Goal: Information Seeking & Learning: Learn about a topic

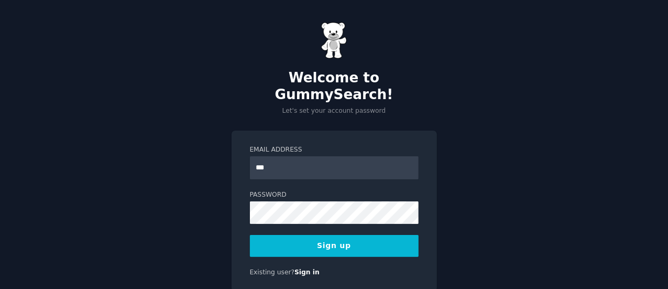
click at [375, 156] on input "***" at bounding box center [334, 167] width 169 height 23
type input "**********"
click at [330, 235] on button "Sign up" at bounding box center [334, 246] width 169 height 22
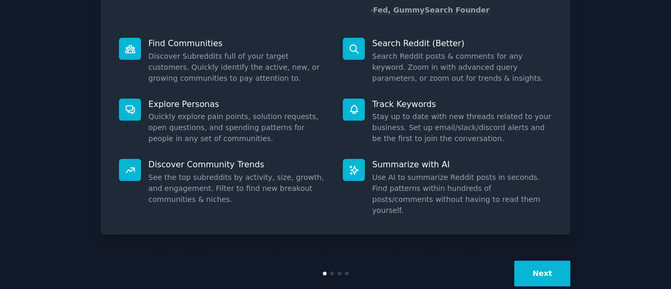
click at [544, 261] on button "Next" at bounding box center [542, 274] width 56 height 26
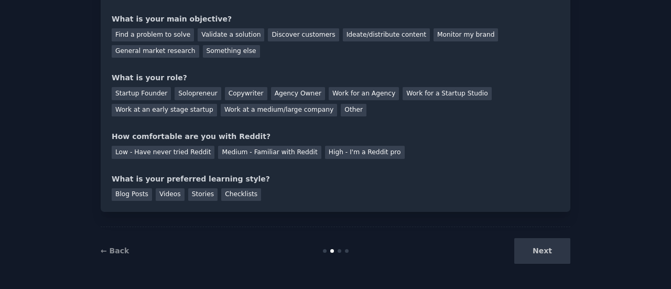
click at [544, 250] on div "Next" at bounding box center [492, 251] width 157 height 26
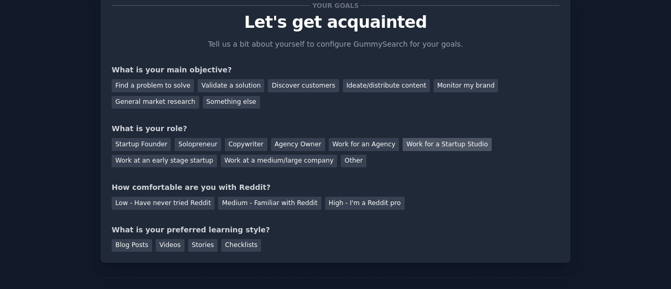
scroll to position [0, 0]
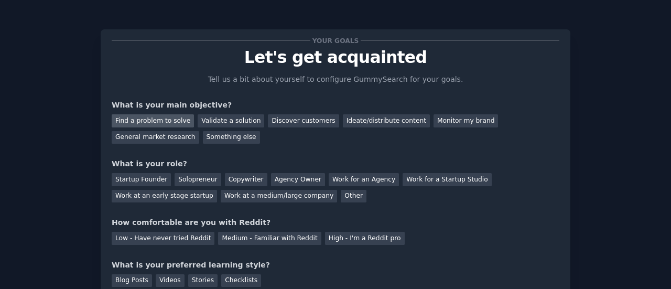
click at [179, 122] on div "Find a problem to solve" at bounding box center [153, 120] width 82 height 13
drag, startPoint x: 239, startPoint y: 122, endPoint x: 238, endPoint y: 129, distance: 7.4
click at [238, 123] on div "Validate a solution" at bounding box center [231, 120] width 67 height 13
click at [258, 140] on div "Find a problem to solve Validate a solution Discover customers Ideate/distribut…" at bounding box center [336, 127] width 448 height 33
click at [181, 118] on div "Find a problem to solve" at bounding box center [153, 120] width 82 height 13
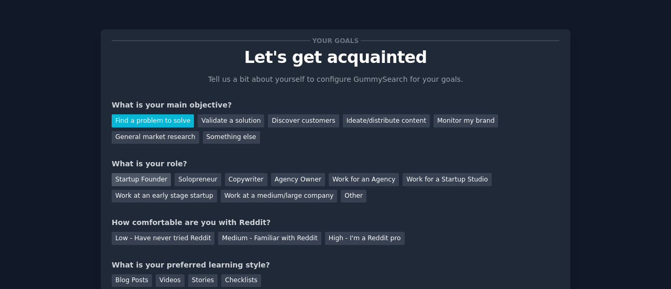
click at [150, 182] on div "Startup Founder" at bounding box center [141, 179] width 59 height 13
click at [208, 181] on div "Solopreneur" at bounding box center [198, 179] width 46 height 13
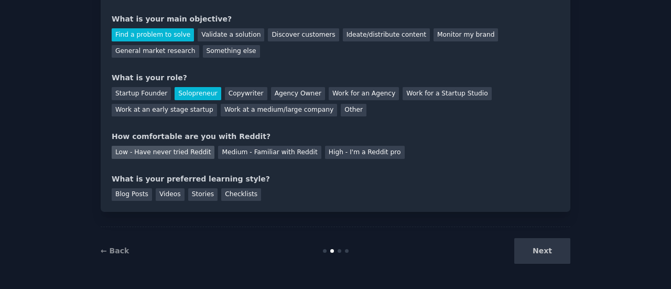
drag, startPoint x: 170, startPoint y: 151, endPoint x: 179, endPoint y: 166, distance: 17.4
click at [171, 152] on div "Low - Have never tried Reddit" at bounding box center [163, 152] width 103 height 13
click at [138, 196] on div "Blog Posts" at bounding box center [132, 194] width 40 height 13
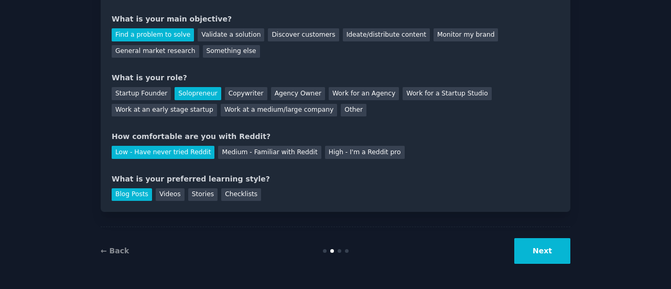
click at [535, 250] on button "Next" at bounding box center [542, 251] width 56 height 26
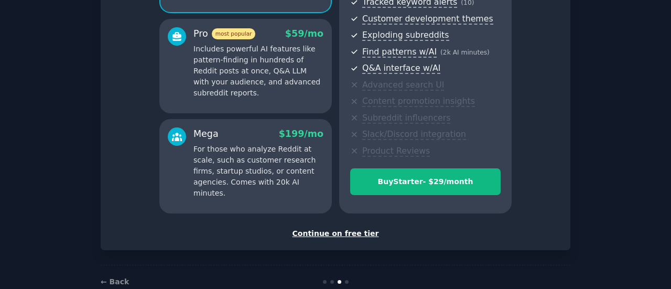
scroll to position [191, 0]
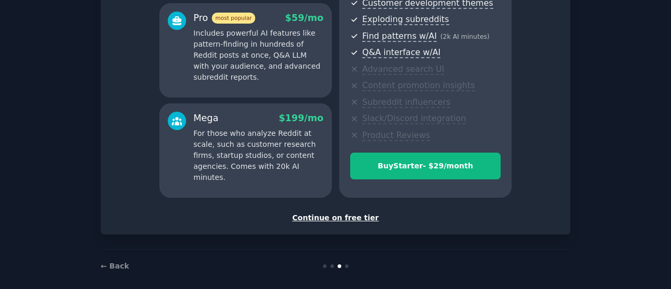
click at [346, 222] on div "Continue on free tier" at bounding box center [336, 217] width 448 height 11
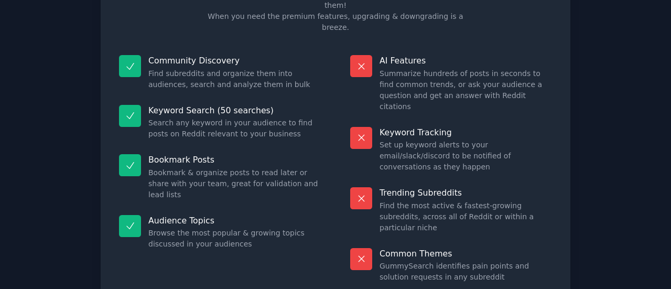
scroll to position [119, 0]
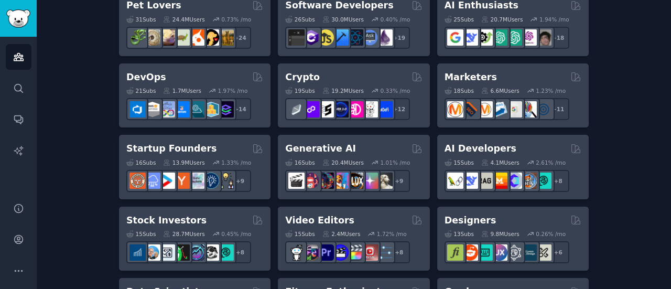
scroll to position [315, 0]
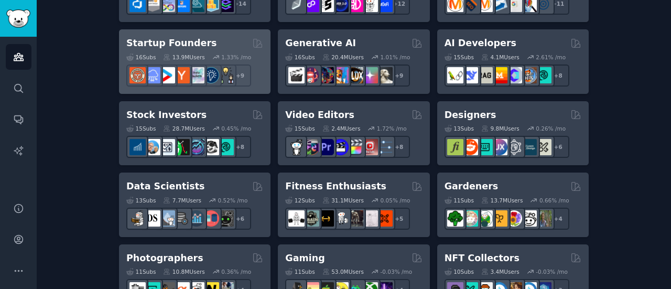
click at [229, 42] on div "Startup Founders" at bounding box center [194, 43] width 137 height 13
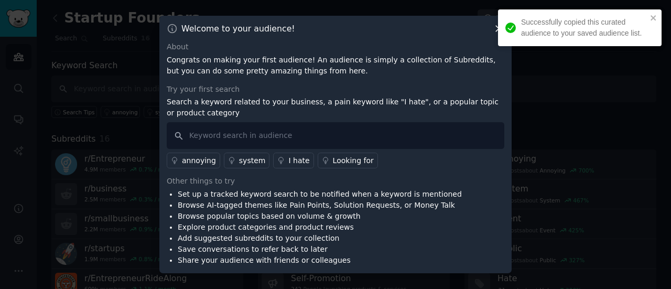
click at [495, 27] on icon at bounding box center [498, 28] width 11 height 11
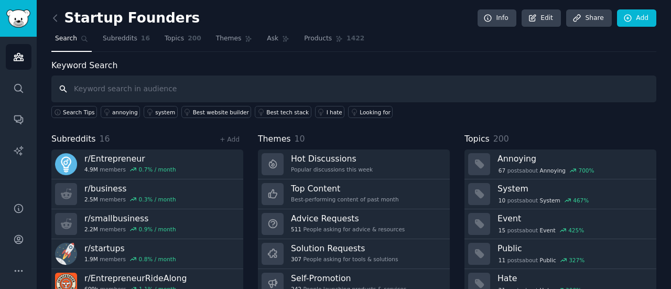
click at [123, 90] on input "text" at bounding box center [353, 88] width 605 height 27
type input "HR"
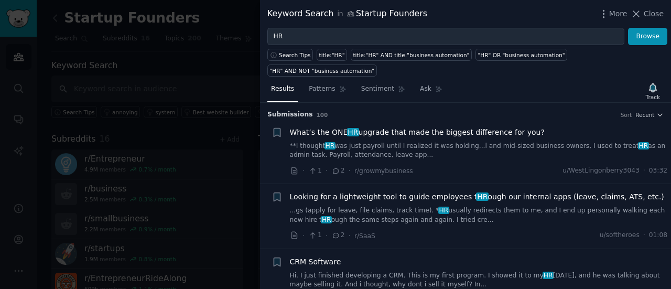
click at [122, 64] on div at bounding box center [335, 144] width 671 height 289
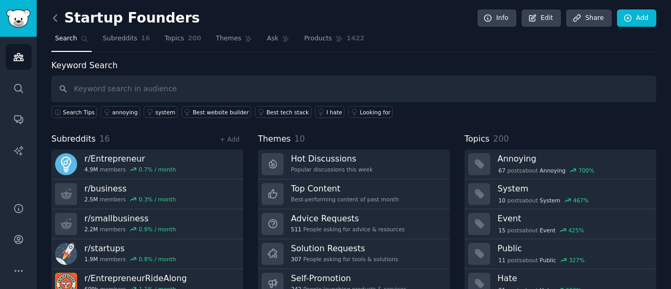
click at [57, 19] on icon at bounding box center [55, 18] width 11 height 11
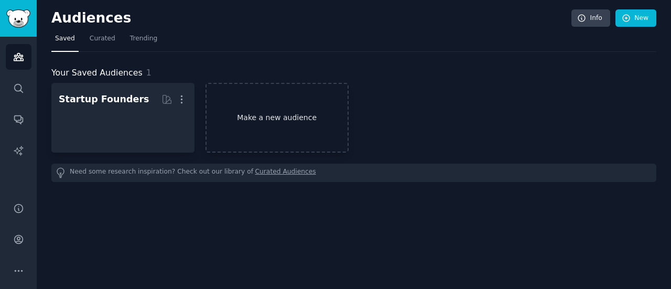
click at [261, 107] on link "Make a new audience" at bounding box center [276, 118] width 143 height 70
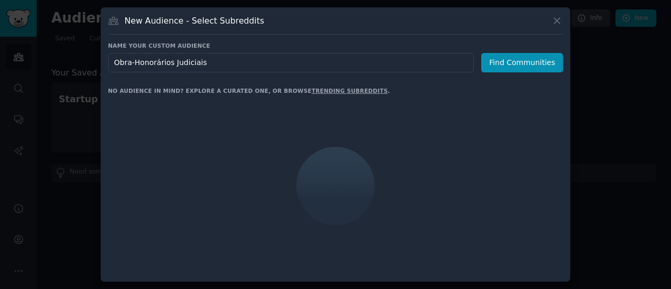
click at [277, 67] on input "Obra-Honorários Judiciais" at bounding box center [291, 62] width 366 height 19
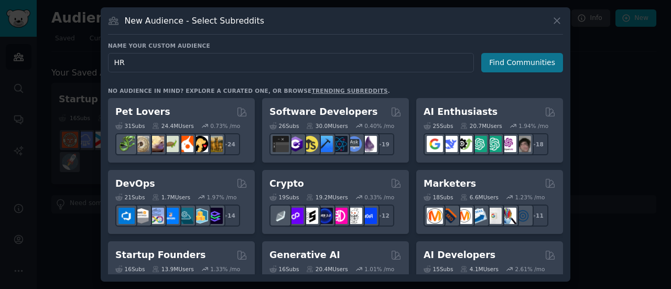
type input "HR"
click at [533, 63] on button "Find Communities" at bounding box center [522, 62] width 82 height 19
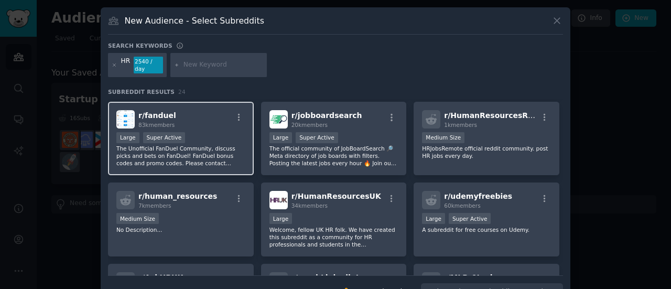
scroll to position [339, 0]
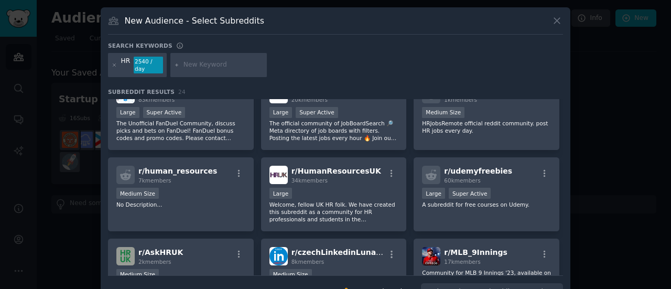
click at [125, 62] on div "HR" at bounding box center [125, 65] width 9 height 17
click at [128, 62] on div "HR" at bounding box center [125, 65] width 9 height 17
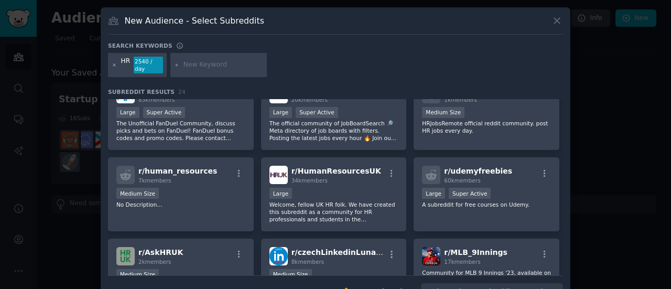
click at [113, 62] on icon at bounding box center [115, 65] width 6 height 6
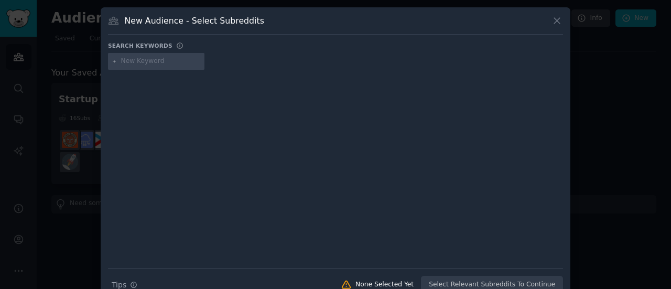
click at [124, 61] on input "text" at bounding box center [161, 61] width 80 height 9
type input "HR INSIGHTS"
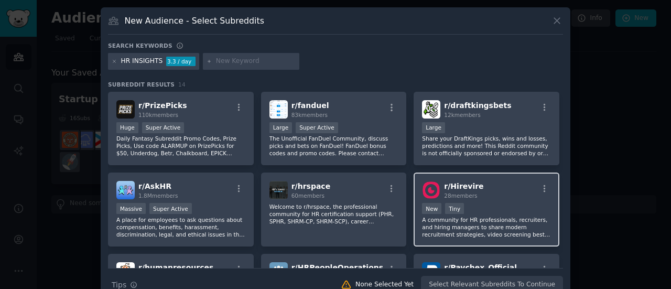
click at [516, 216] on p "A community for HR professionals, recruiters, and hiring managers to share mode…" at bounding box center [486, 227] width 129 height 22
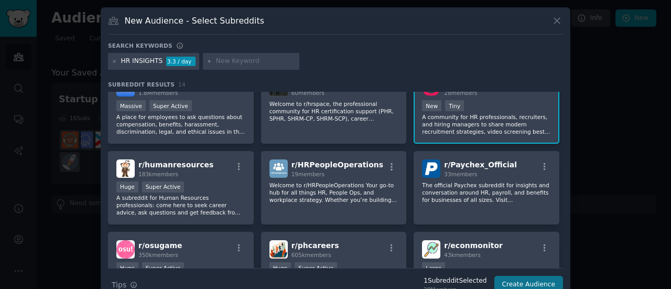
scroll to position [105, 0]
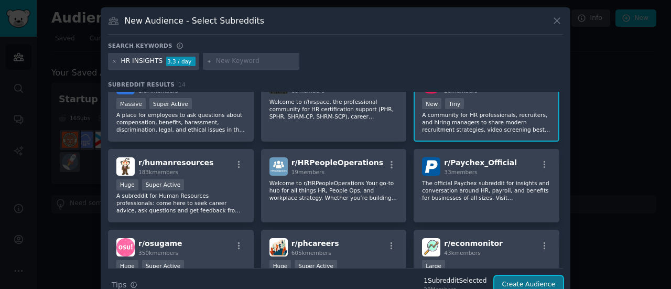
click at [540, 282] on button "Create Audience" at bounding box center [528, 285] width 69 height 18
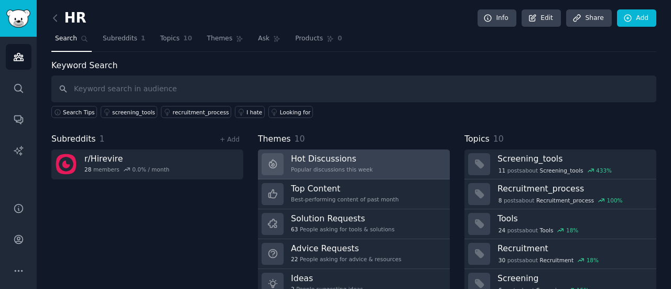
click at [367, 167] on link "Hot Discussions Popular discussions this week" at bounding box center [354, 164] width 192 height 30
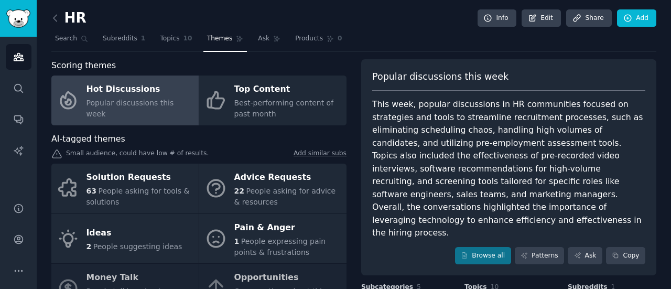
click at [423, 171] on div "This week, popular discussions in HR communities focused on strategies and tool…" at bounding box center [508, 169] width 273 height 142
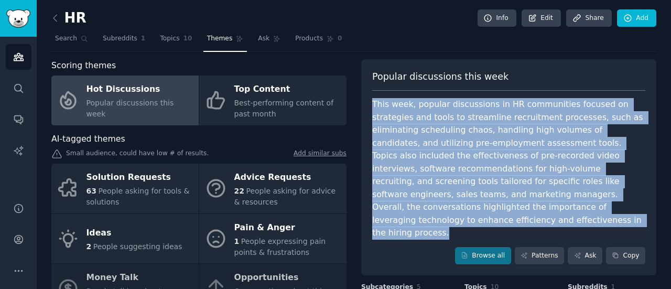
click at [423, 171] on div "This week, popular discussions in HR communities focused on strategies and tool…" at bounding box center [508, 169] width 273 height 142
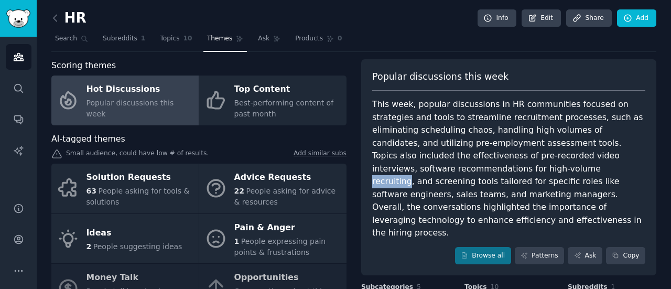
click at [423, 171] on div "This week, popular discussions in HR communities focused on strategies and tool…" at bounding box center [508, 169] width 273 height 142
click at [55, 15] on icon at bounding box center [55, 18] width 11 height 11
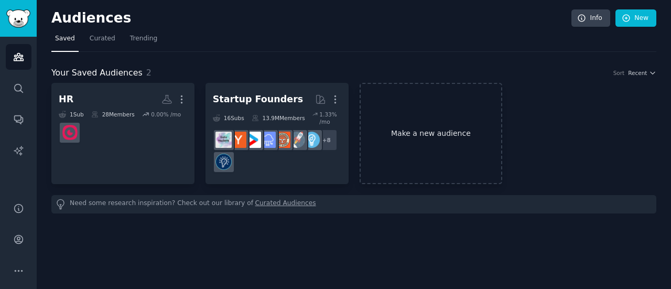
click at [441, 112] on link "Make a new audience" at bounding box center [431, 133] width 143 height 101
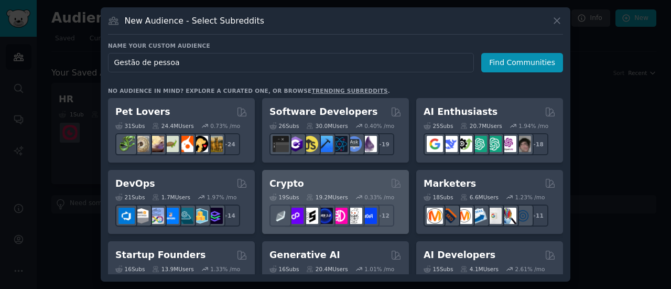
type input "Gestão de pessoas"
click button "Find Communities" at bounding box center [522, 62] width 82 height 19
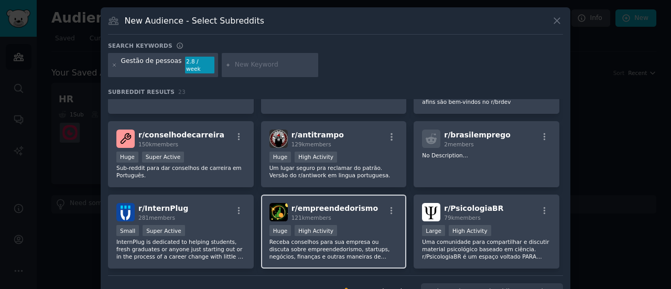
scroll to position [339, 0]
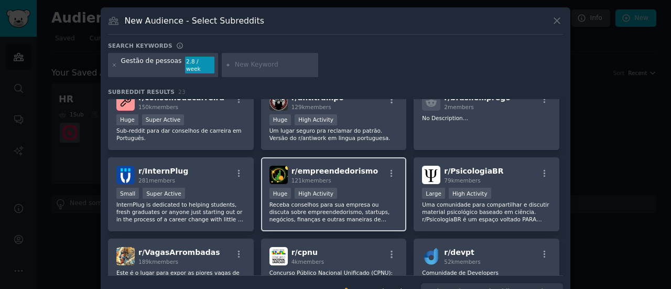
click at [356, 201] on p "Receba conselhos para sua empresa ou discuta sobre empreendedorismo, startups, …" at bounding box center [333, 212] width 129 height 22
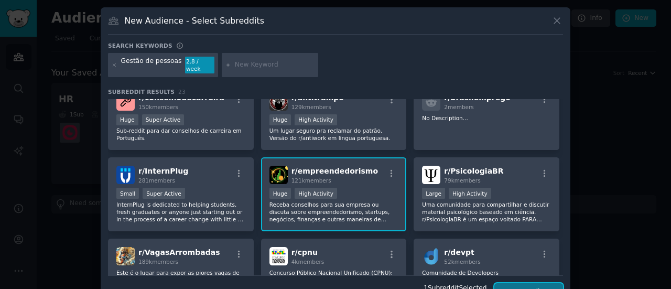
click at [526, 284] on button "Create Audience" at bounding box center [528, 292] width 69 height 18
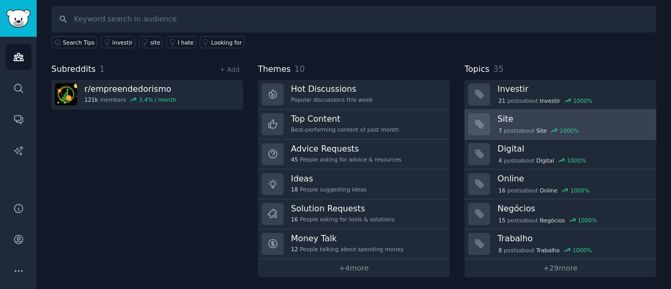
scroll to position [70, 0]
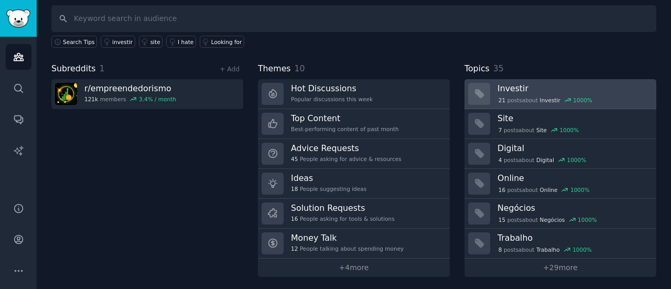
click at [540, 94] on div "21 post s about Investir 1000 %" at bounding box center [572, 99] width 151 height 11
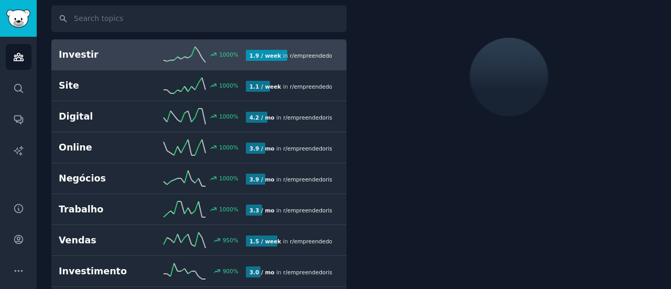
click at [204, 56] on div "1000 %" at bounding box center [198, 55] width 93 height 16
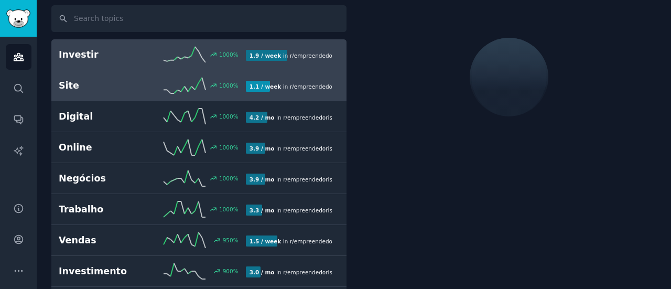
click at [189, 78] on icon at bounding box center [185, 86] width 42 height 16
click at [180, 59] on icon at bounding box center [185, 55] width 42 height 16
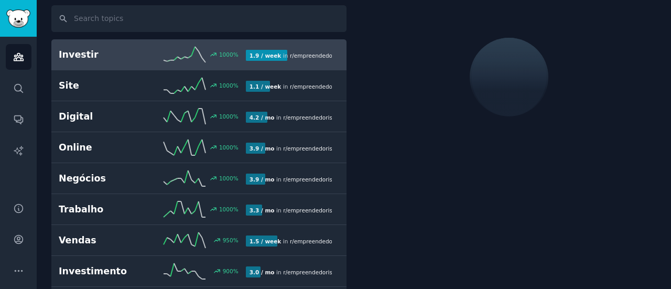
click at [193, 51] on icon at bounding box center [185, 55] width 42 height 16
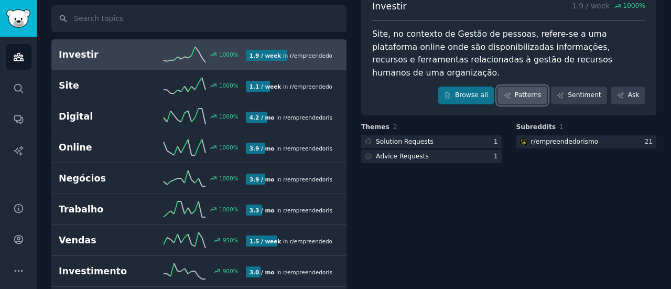
click at [511, 92] on icon at bounding box center [507, 95] width 7 height 7
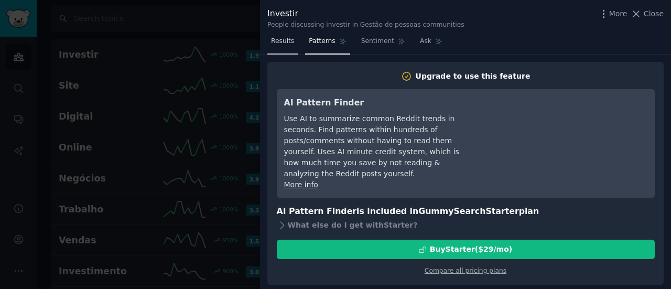
click at [276, 47] on link "Results" at bounding box center [282, 43] width 30 height 21
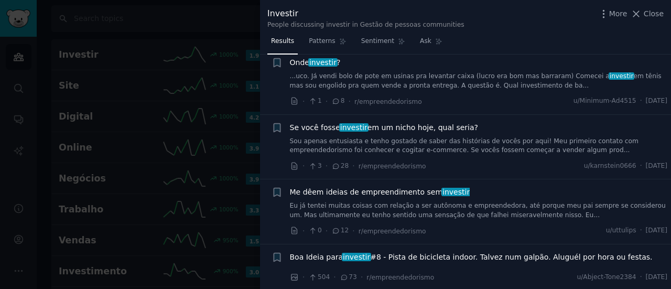
scroll to position [419, 0]
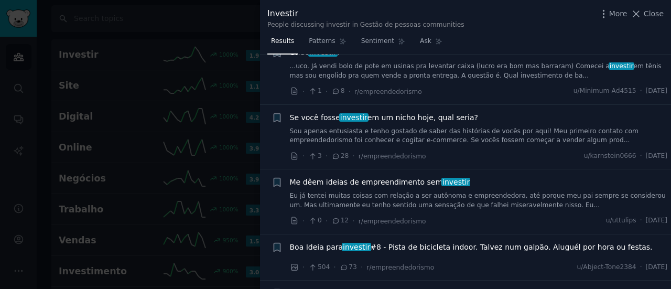
click at [482, 136] on div "Se você fosse investir em um nicho hoje, qual seria? Sou apenas entusiasta e te…" at bounding box center [479, 137] width 378 height 50
click at [472, 131] on link "Sou apenas entusiasta e tenho gostado de saber das histórias de vocês por aqui!…" at bounding box center [479, 136] width 378 height 18
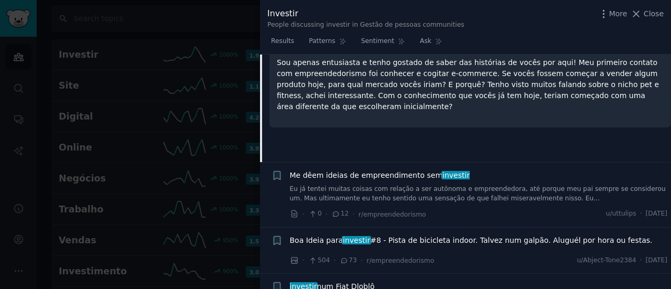
scroll to position [616, 0]
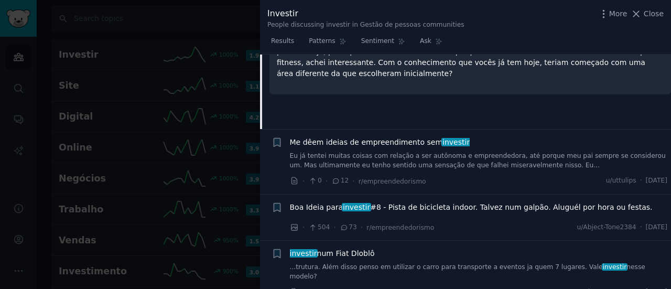
click at [502, 157] on link "Eu já tentei muitas coisas com relação a ser autônoma e empreendedora, até porq…" at bounding box center [479, 160] width 378 height 18
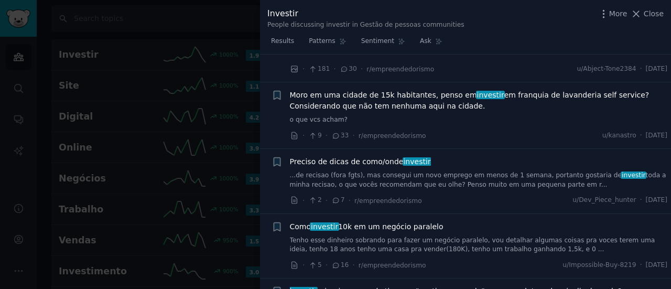
scroll to position [1153, 0]
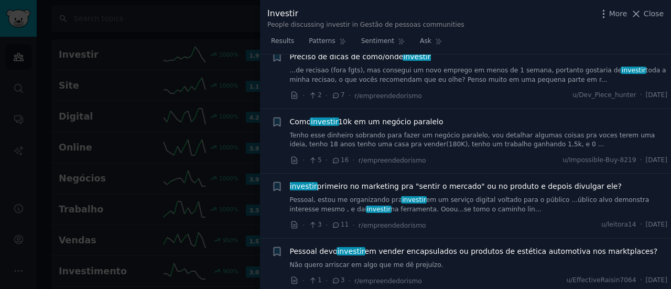
click at [527, 181] on div "investir primeiro no marketing pra "sentir o mercado" ou no produto e depois di…" at bounding box center [479, 197] width 378 height 33
click at [521, 196] on link "Pessoal, estou me organizando pra investir em um serviço digital voltado para o…" at bounding box center [479, 205] width 378 height 18
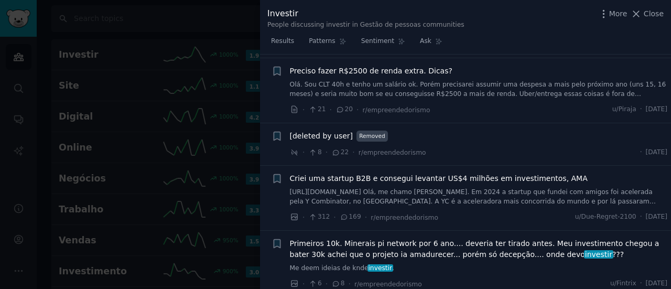
scroll to position [1782, 0]
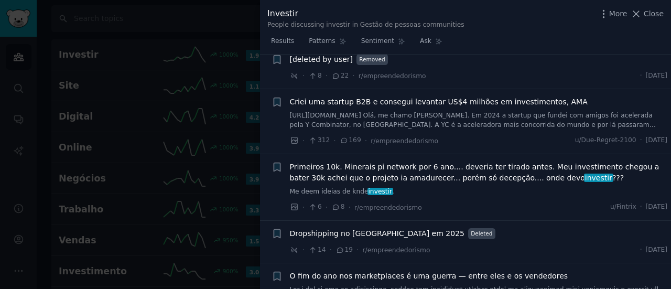
click at [176, 34] on div at bounding box center [335, 144] width 671 height 289
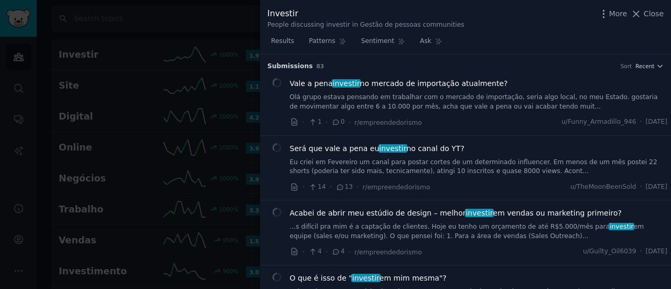
click at [94, 82] on div at bounding box center [335, 144] width 671 height 289
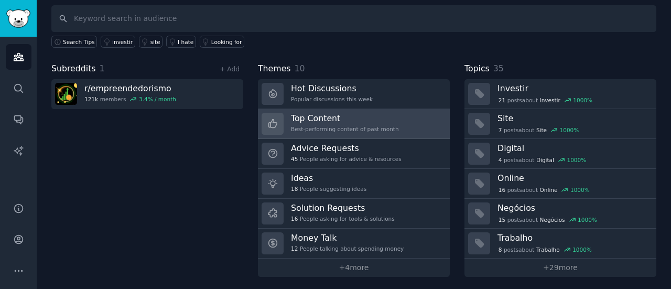
click at [354, 121] on h3 "Top Content" at bounding box center [345, 118] width 108 height 11
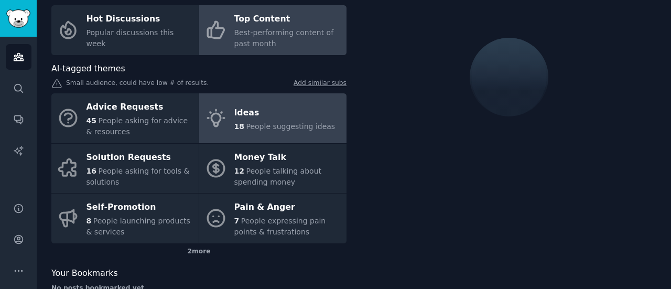
click at [295, 124] on span "People suggesting ideas" at bounding box center [290, 126] width 89 height 8
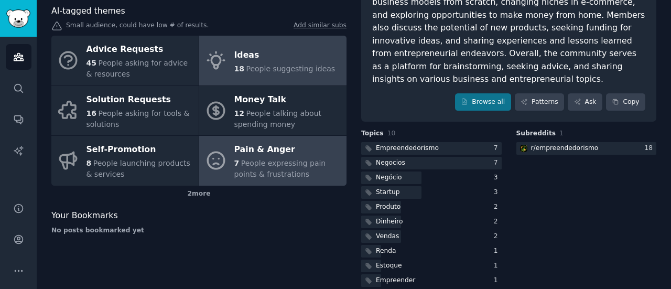
click at [300, 159] on span "People expressing pain points & frustrations" at bounding box center [280, 168] width 92 height 19
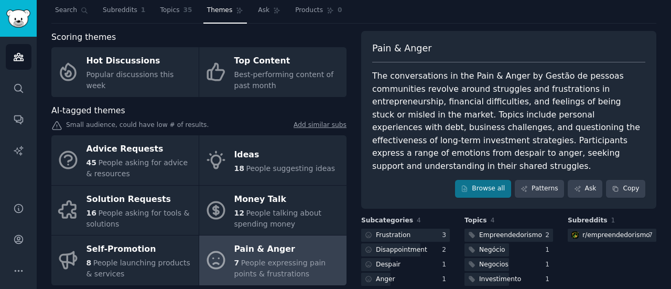
scroll to position [52, 0]
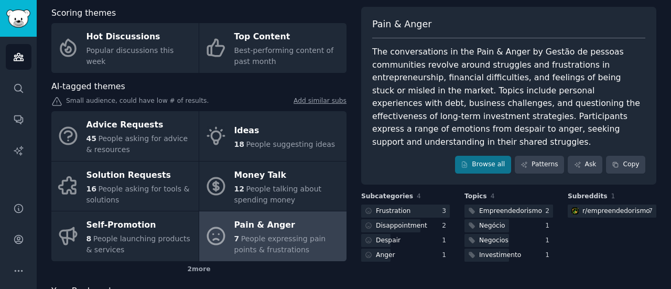
click at [424, 77] on div "The conversations in the Pain & Anger by Gestão de pessoas communities revolve …" at bounding box center [508, 97] width 273 height 103
click at [490, 156] on link "Browse all" at bounding box center [483, 165] width 56 height 18
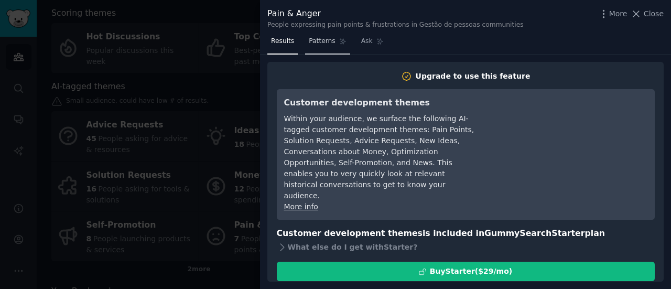
click at [327, 48] on link "Patterns" at bounding box center [327, 43] width 45 height 21
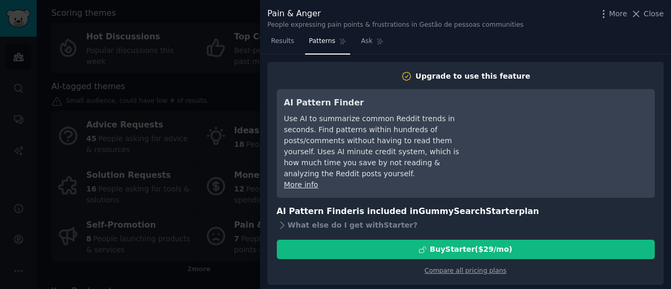
click at [350, 45] on nav "Results Patterns Ask" at bounding box center [327, 43] width 120 height 21
click at [370, 48] on link "Ask" at bounding box center [373, 43] width 30 height 21
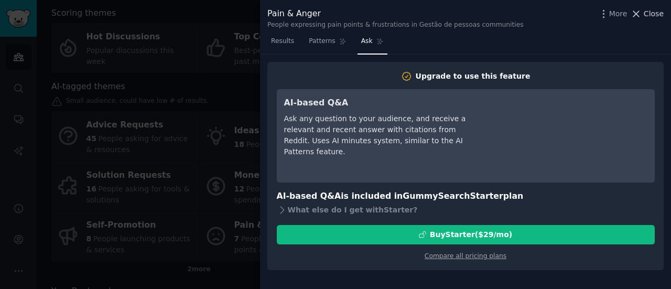
click at [659, 16] on span "Close" at bounding box center [654, 13] width 20 height 11
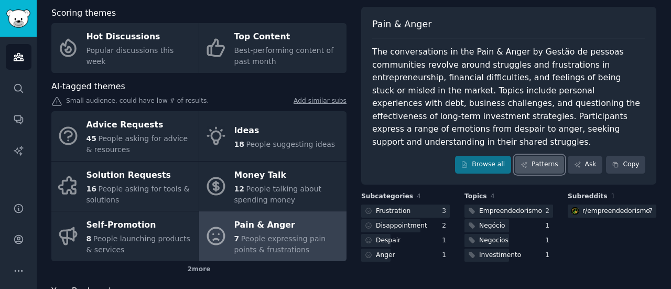
click at [542, 156] on link "Patterns" at bounding box center [539, 165] width 49 height 18
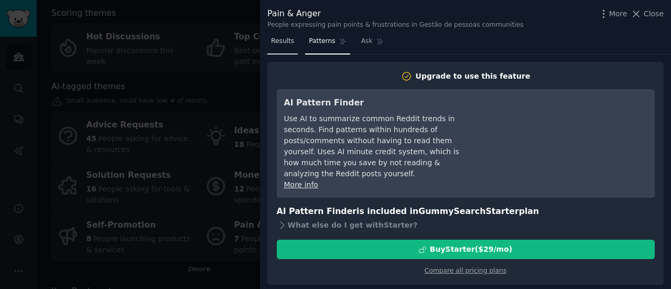
click at [282, 37] on span "Results" at bounding box center [282, 41] width 23 height 9
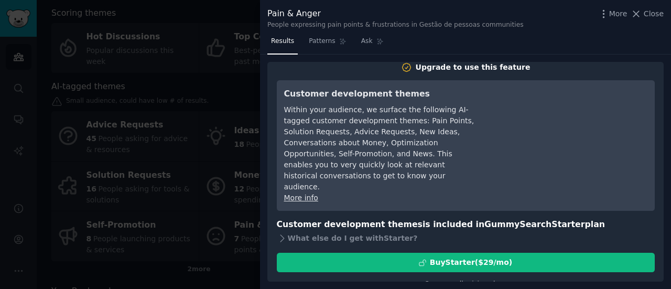
scroll to position [14, 0]
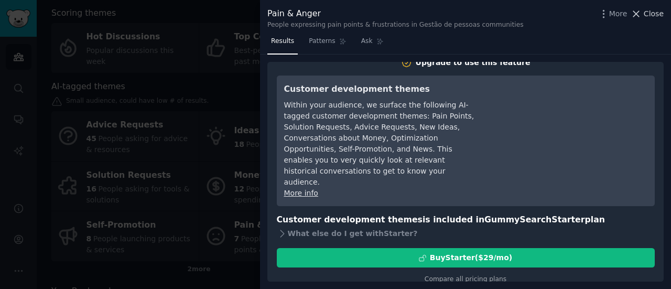
drag, startPoint x: 657, startPoint y: 9, endPoint x: 547, endPoint y: 73, distance: 127.3
click at [657, 9] on span "Close" at bounding box center [654, 13] width 20 height 11
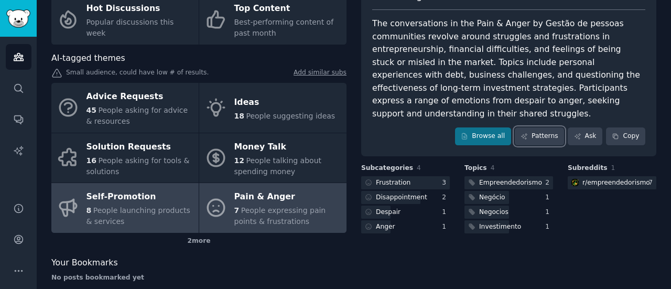
scroll to position [95, 0]
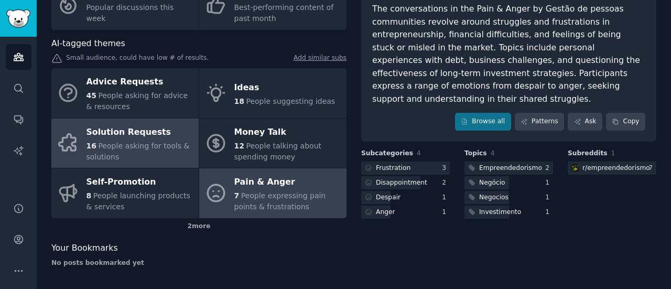
click at [133, 124] on div "Solution Requests" at bounding box center [139, 132] width 107 height 17
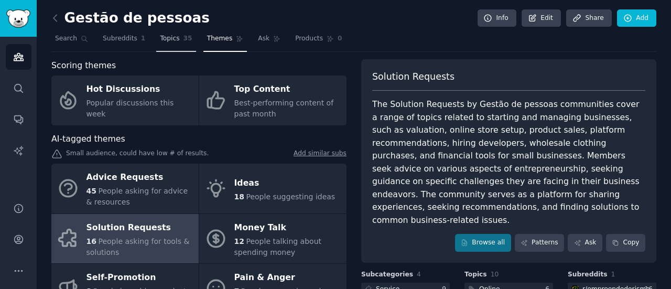
click at [175, 45] on link "Topics 35" at bounding box center [175, 40] width 39 height 21
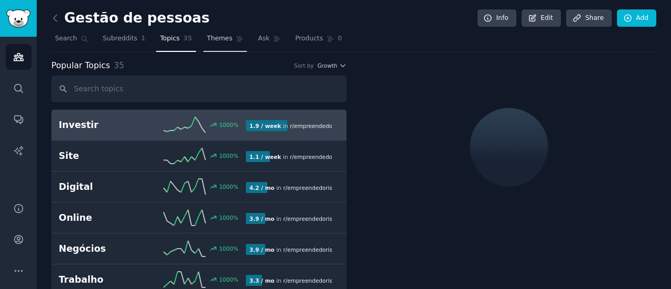
click at [211, 44] on link "Themes" at bounding box center [225, 40] width 44 height 21
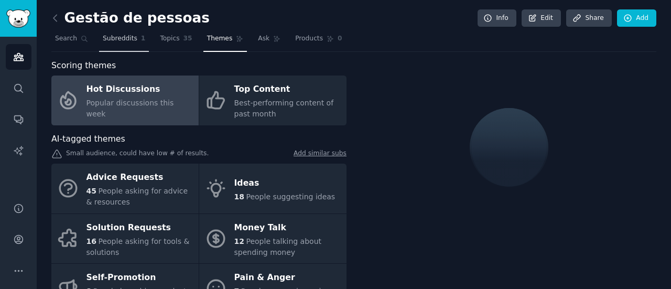
click at [120, 33] on link "Subreddits 1" at bounding box center [124, 40] width 50 height 21
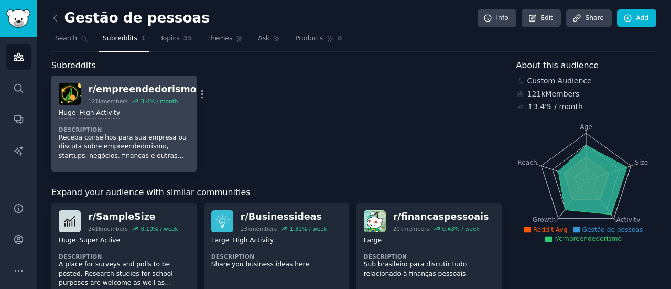
click at [143, 83] on div "r/ empreendedorismo" at bounding box center [142, 89] width 109 height 13
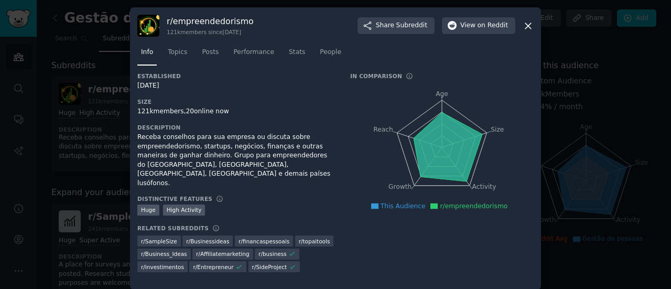
click at [178, 146] on div "Receba conselhos para sua empresa ou discuta sobre empreendedorismo, startups, …" at bounding box center [236, 160] width 198 height 55
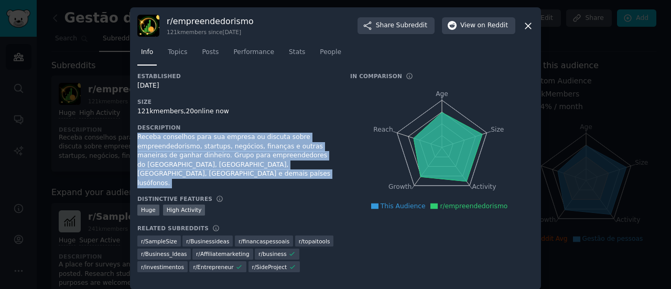
click at [178, 146] on div "Receba conselhos para sua empresa ou discuta sobre empreendedorismo, startups, …" at bounding box center [236, 160] width 198 height 55
click at [179, 154] on div "Receba conselhos para sua empresa ou discuta sobre empreendedorismo, startups, …" at bounding box center [236, 160] width 198 height 55
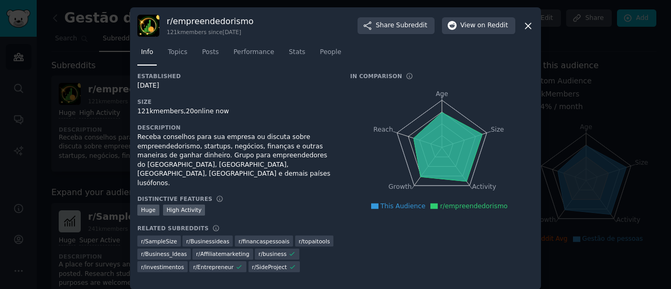
click at [533, 29] on div "r/ empreendedorismo 121k members since [DATE] Share Subreddit View on Reddit In…" at bounding box center [335, 148] width 411 height 282
click at [532, 28] on icon at bounding box center [528, 25] width 11 height 11
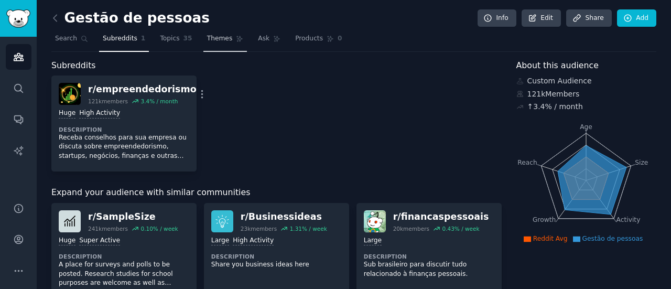
click at [207, 39] on span "Themes" at bounding box center [220, 38] width 26 height 9
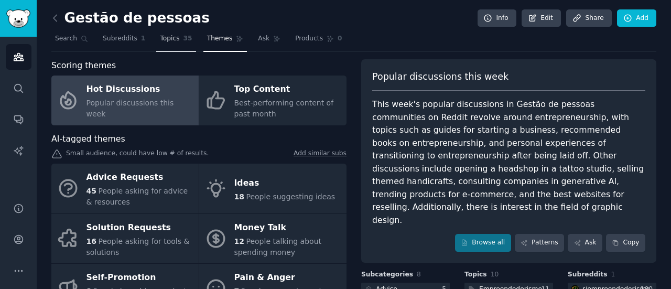
click at [159, 32] on link "Topics 35" at bounding box center [175, 40] width 39 height 21
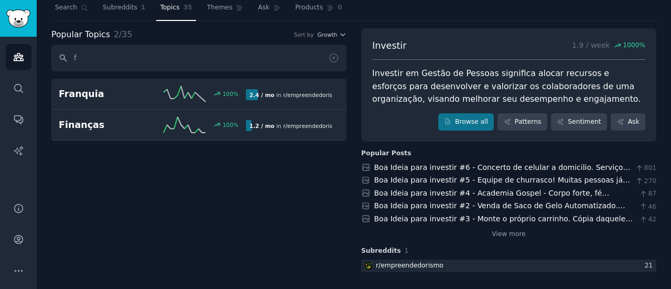
scroll to position [29, 0]
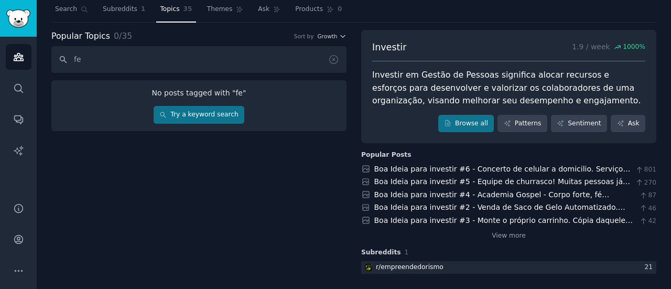
type input "f"
type input "s"
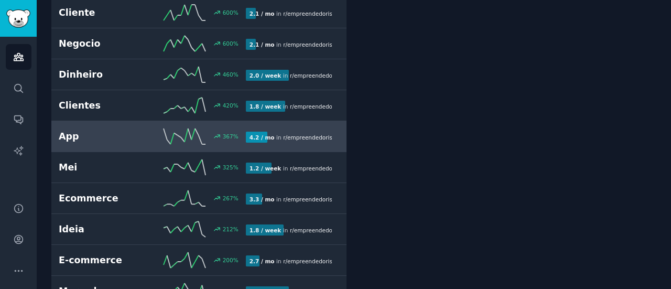
scroll to position [524, 0]
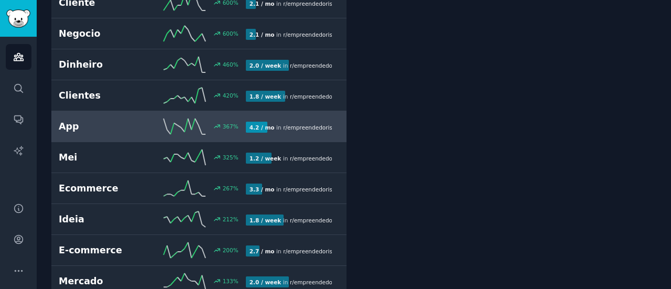
click at [150, 120] on h2 "App" at bounding box center [105, 126] width 93 height 13
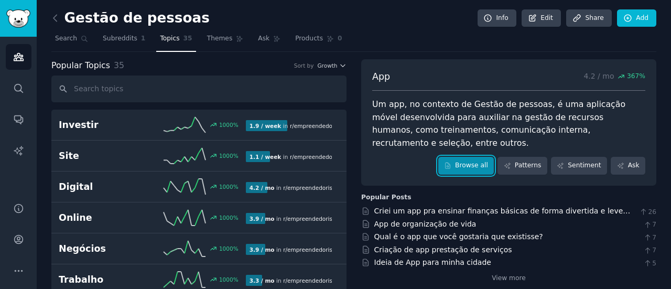
click at [473, 157] on link "Browse all" at bounding box center [466, 166] width 56 height 18
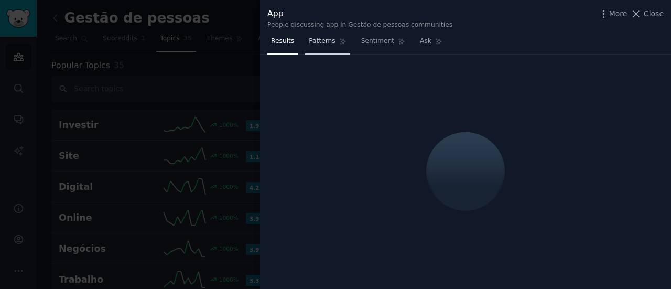
click at [310, 35] on link "Patterns" at bounding box center [327, 43] width 45 height 21
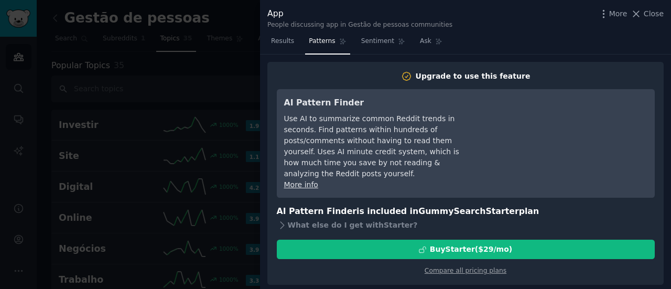
click at [310, 34] on link "Patterns" at bounding box center [327, 43] width 45 height 21
click at [290, 44] on span "Results" at bounding box center [282, 41] width 23 height 9
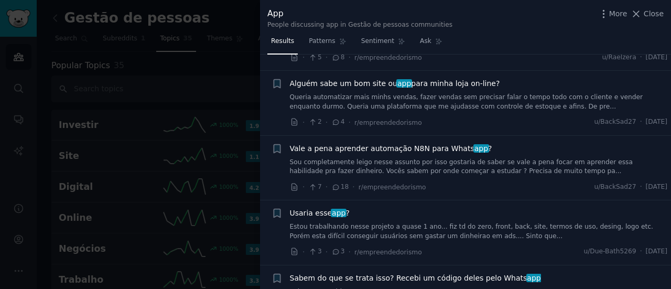
scroll to position [157, 0]
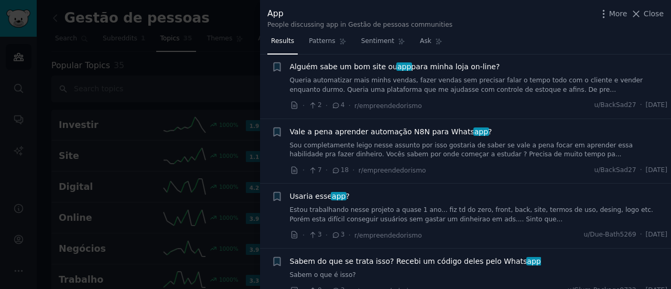
click at [430, 141] on link "Sou completamente leigo nesse assunto por isso gostaria de saber se vale a pena…" at bounding box center [479, 150] width 378 height 18
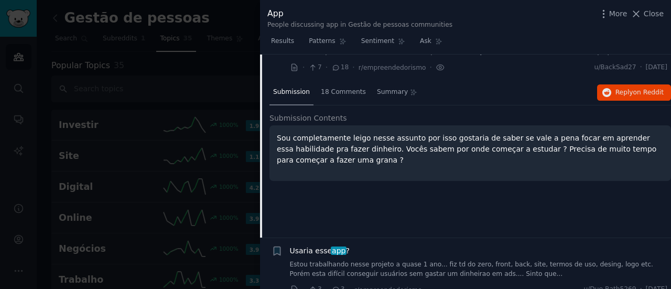
scroll to position [378, 0]
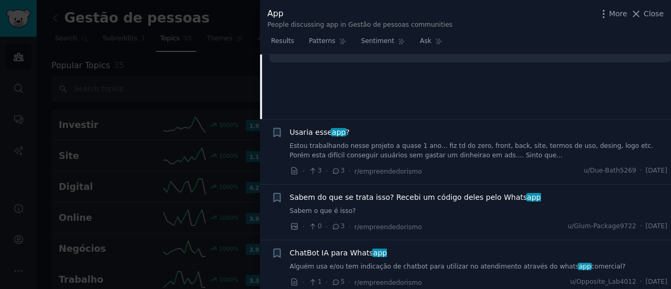
click at [574, 144] on link "Estou trabalhando nesse projeto a quase 1 ano... fiz td do zero, front, back, s…" at bounding box center [479, 151] width 378 height 18
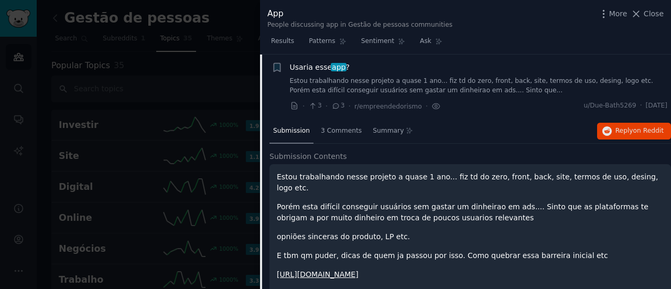
scroll to position [286, 0]
click at [316, 270] on link "[URL][DOMAIN_NAME]" at bounding box center [318, 274] width 82 height 8
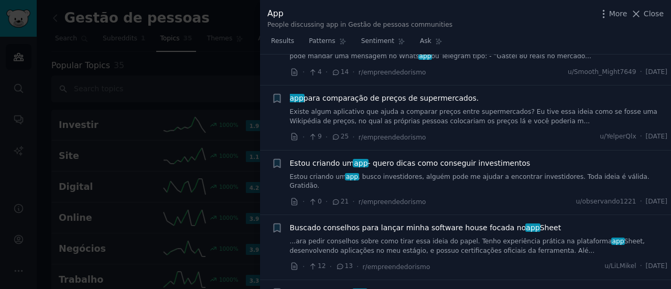
scroll to position [1124, 0]
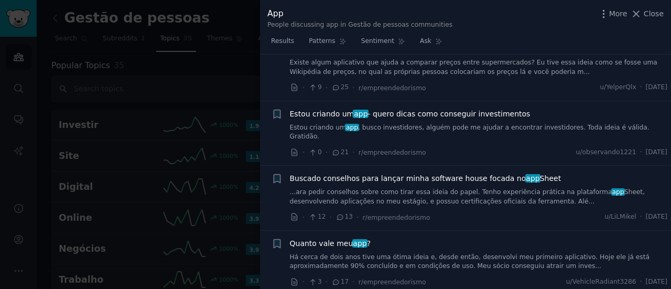
click at [431, 188] on link "...ara pedir conselhos sobre como tirar essa ideia do papel. Tenho experiência …" at bounding box center [479, 197] width 378 height 18
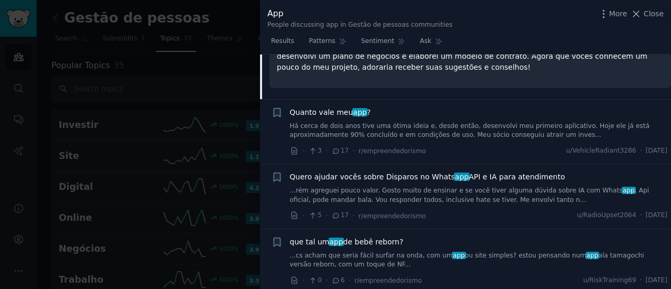
scroll to position [1078, 0]
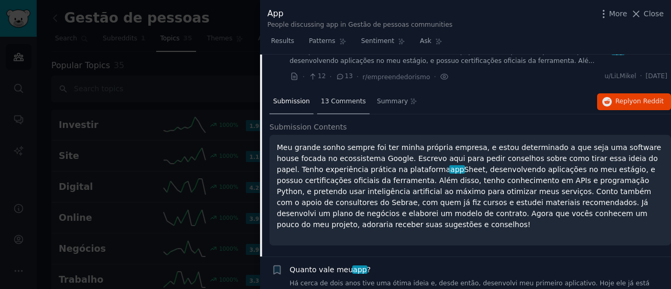
click at [350, 97] on span "13 Comments" at bounding box center [343, 101] width 45 height 9
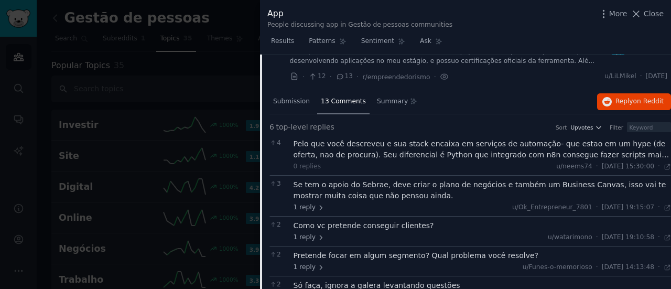
click at [534, 138] on div "Pelo que você descreveu e sua stack encaixa em serviços de automação- que estao…" at bounding box center [483, 149] width 378 height 22
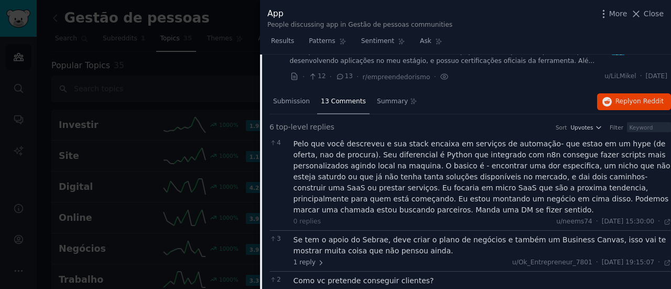
click at [349, 234] on div "Se tem o apoio do Sebrae, deve criar o plano de negócios e também um Business C…" at bounding box center [483, 245] width 378 height 22
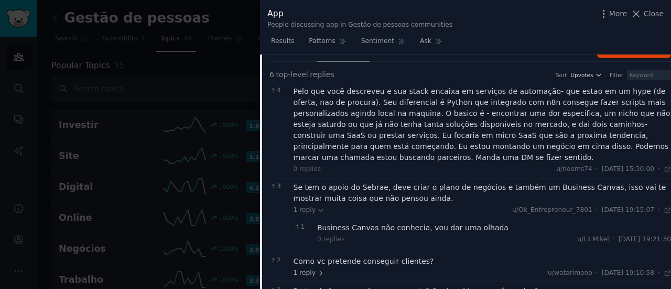
click at [373, 256] on div "Como vc pretende conseguir clientes?" at bounding box center [483, 261] width 378 height 11
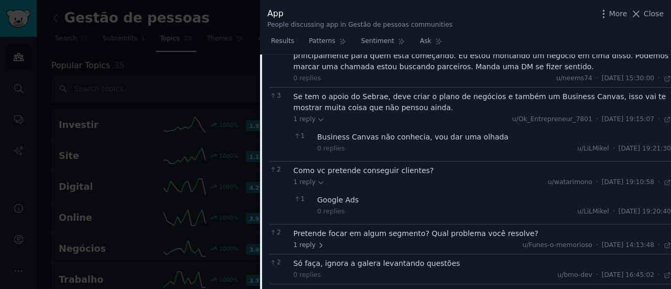
scroll to position [1287, 0]
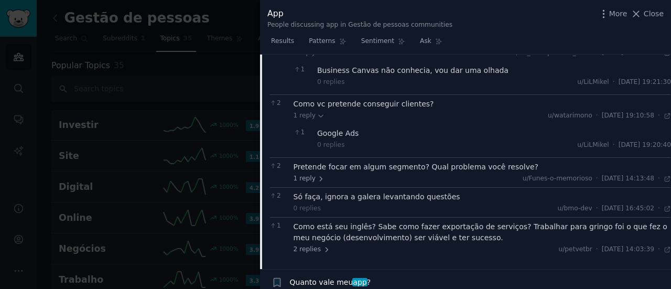
click at [380, 161] on div "Pretende focar em algum segmento? Qual problema você resolve?" at bounding box center [483, 166] width 378 height 11
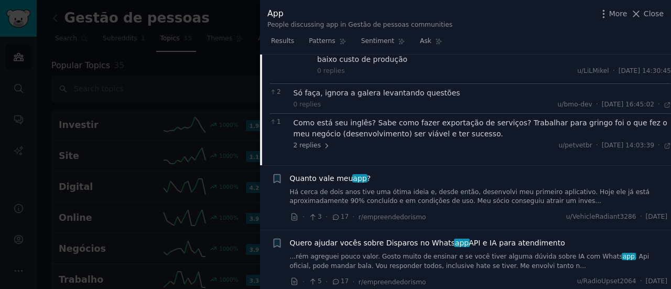
scroll to position [1445, 0]
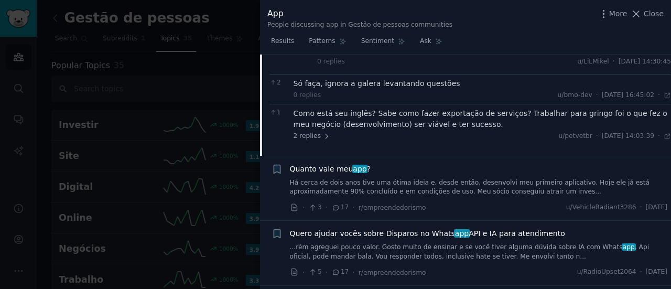
click at [486, 178] on link "Há cerca de dois anos tive uma ótima ideia e, desde então, desenvolvi meu prime…" at bounding box center [479, 187] width 378 height 18
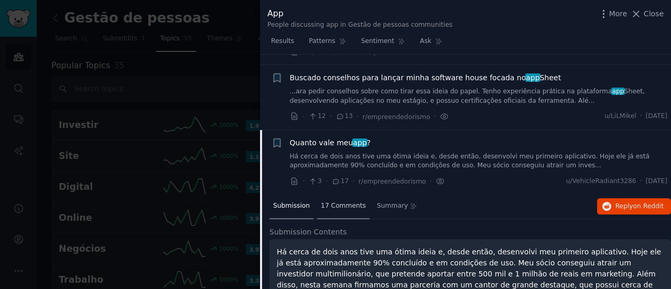
scroll to position [1143, 0]
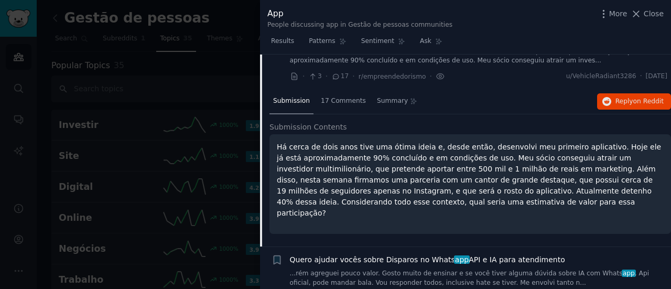
click at [358, 146] on p "Há cerca de dois anos tive uma ótima ideia e, desde então, desenvolvi meu prime…" at bounding box center [470, 180] width 387 height 77
click at [345, 89] on div "17 Comments" at bounding box center [343, 101] width 52 height 25
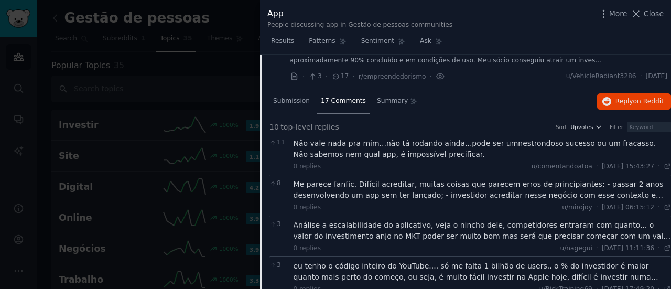
click at [555, 179] on div "Me parece fanfic. Difícil acreditar, muitas coisas que parecem erros de princip…" at bounding box center [483, 190] width 378 height 22
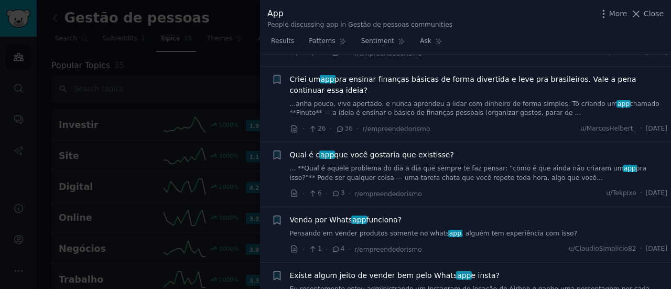
scroll to position [2139, 0]
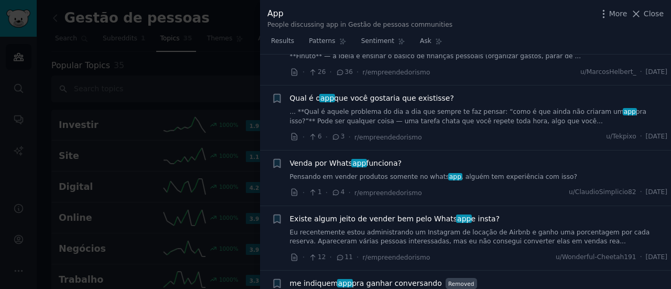
click at [407, 228] on link "Eu recentemente estou administrando um Instagram de locação de Airbnb e ganho u…" at bounding box center [479, 237] width 378 height 18
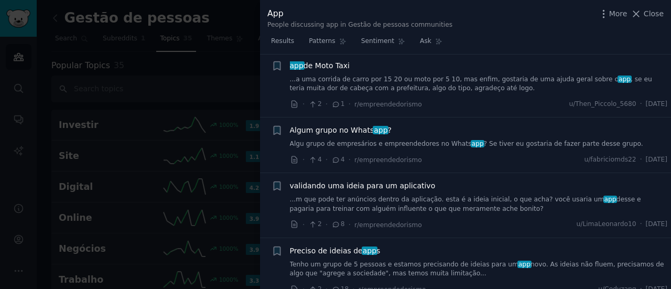
scroll to position [2464, 0]
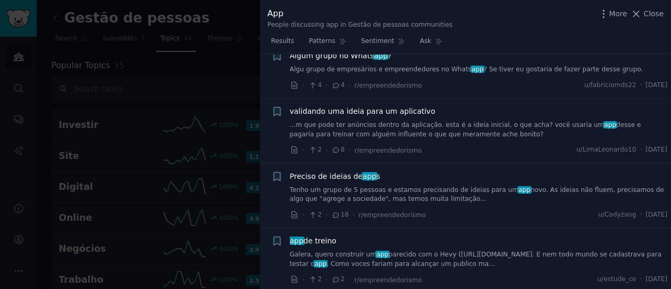
click at [401, 186] on link "Tenho um grupo de 5 pessoas e estamos precisando de ideias para um app novo. As…" at bounding box center [479, 195] width 378 height 18
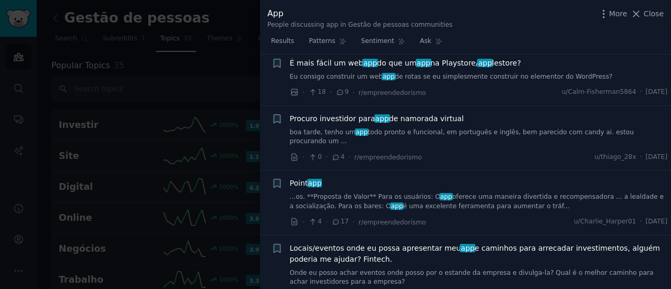
scroll to position [3176, 0]
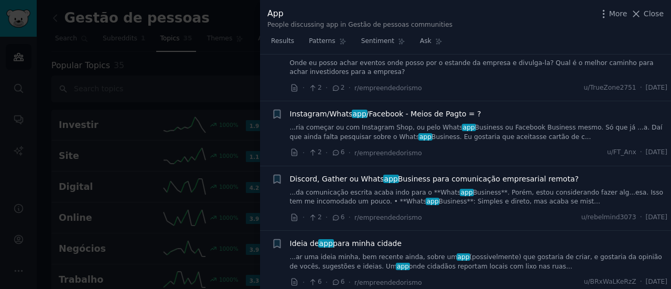
drag, startPoint x: 260, startPoint y: 71, endPoint x: 252, endPoint y: 42, distance: 30.0
click at [254, 68] on div "App People discussing app in Gestão de pessoas communities More Close Results P…" at bounding box center [335, 144] width 671 height 289
